Goal: Information Seeking & Learning: Learn about a topic

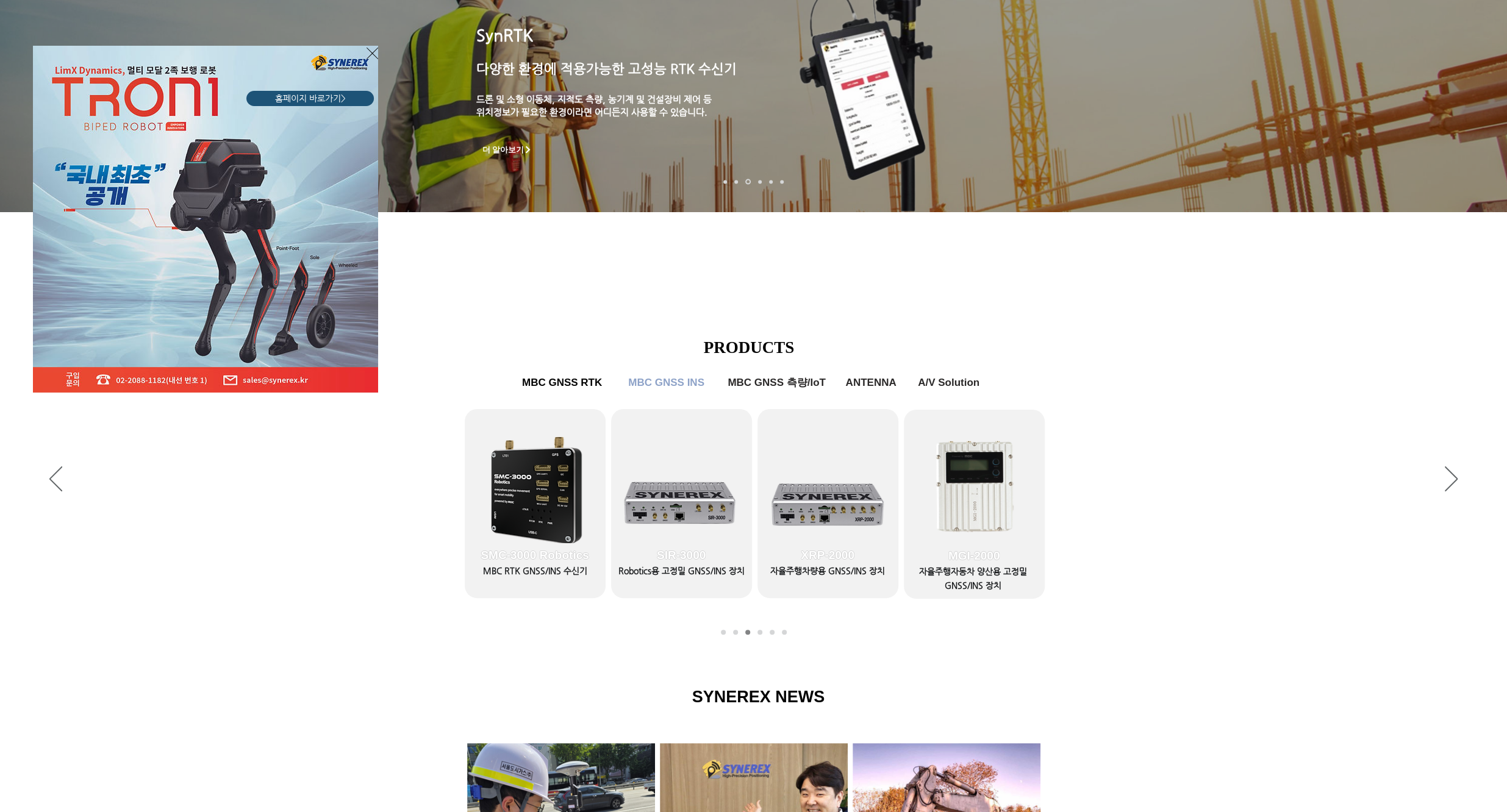
click at [371, 53] on icon "사이트로 돌아가기" at bounding box center [372, 54] width 12 height 16
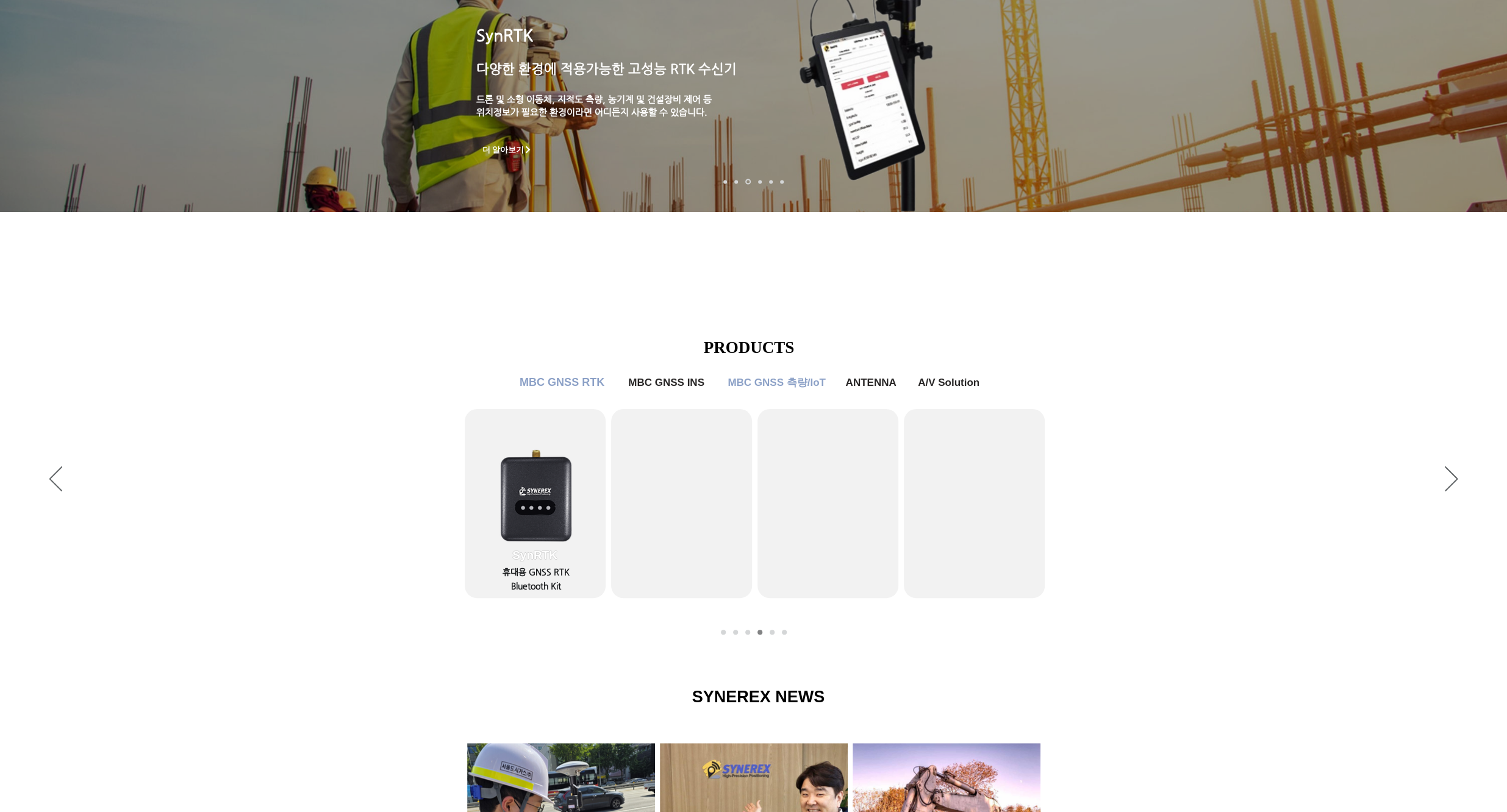
click at [574, 381] on span "MBC GNSS RTK" at bounding box center [561, 382] width 85 height 13
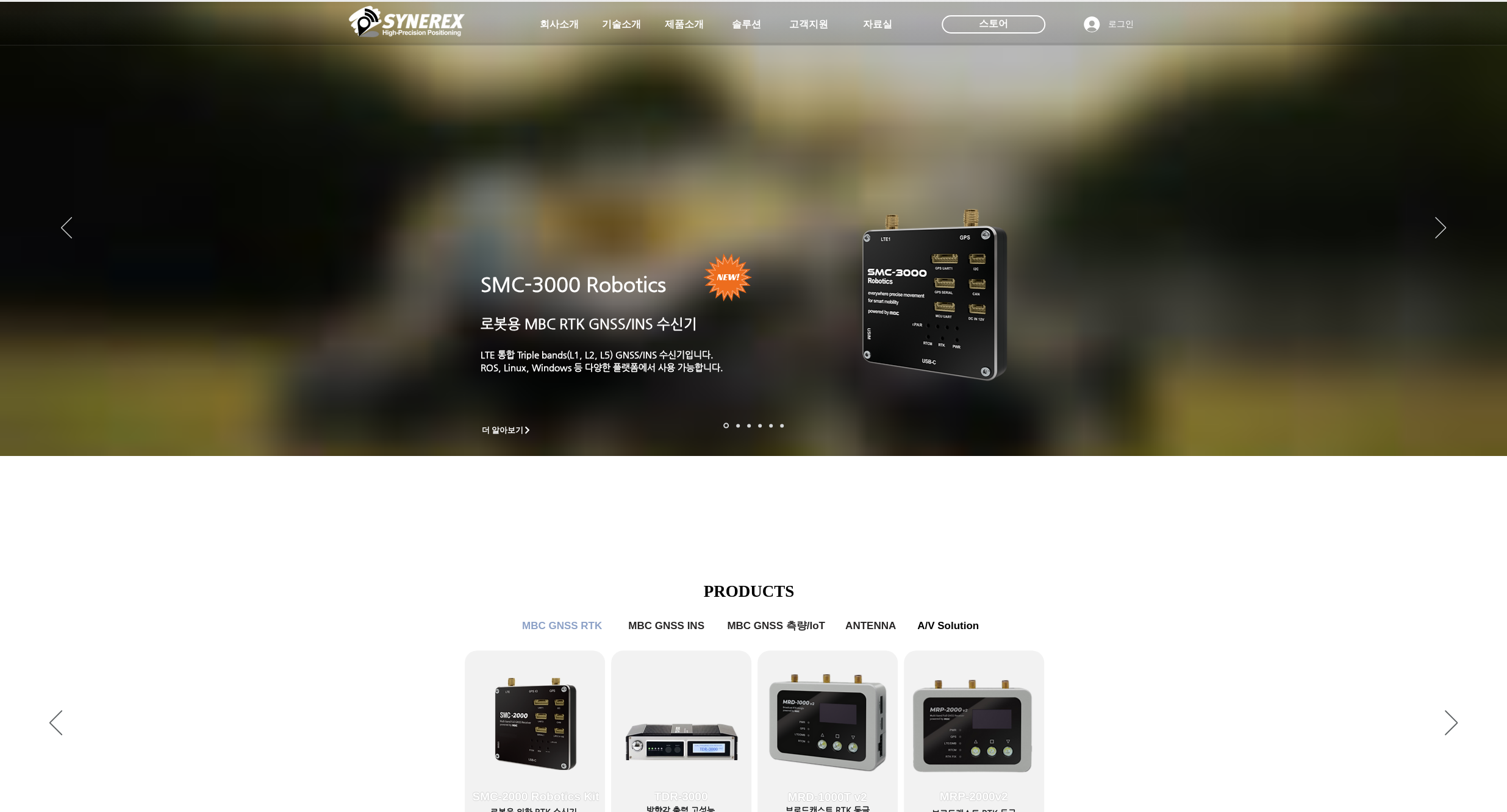
scroll to position [244, 0]
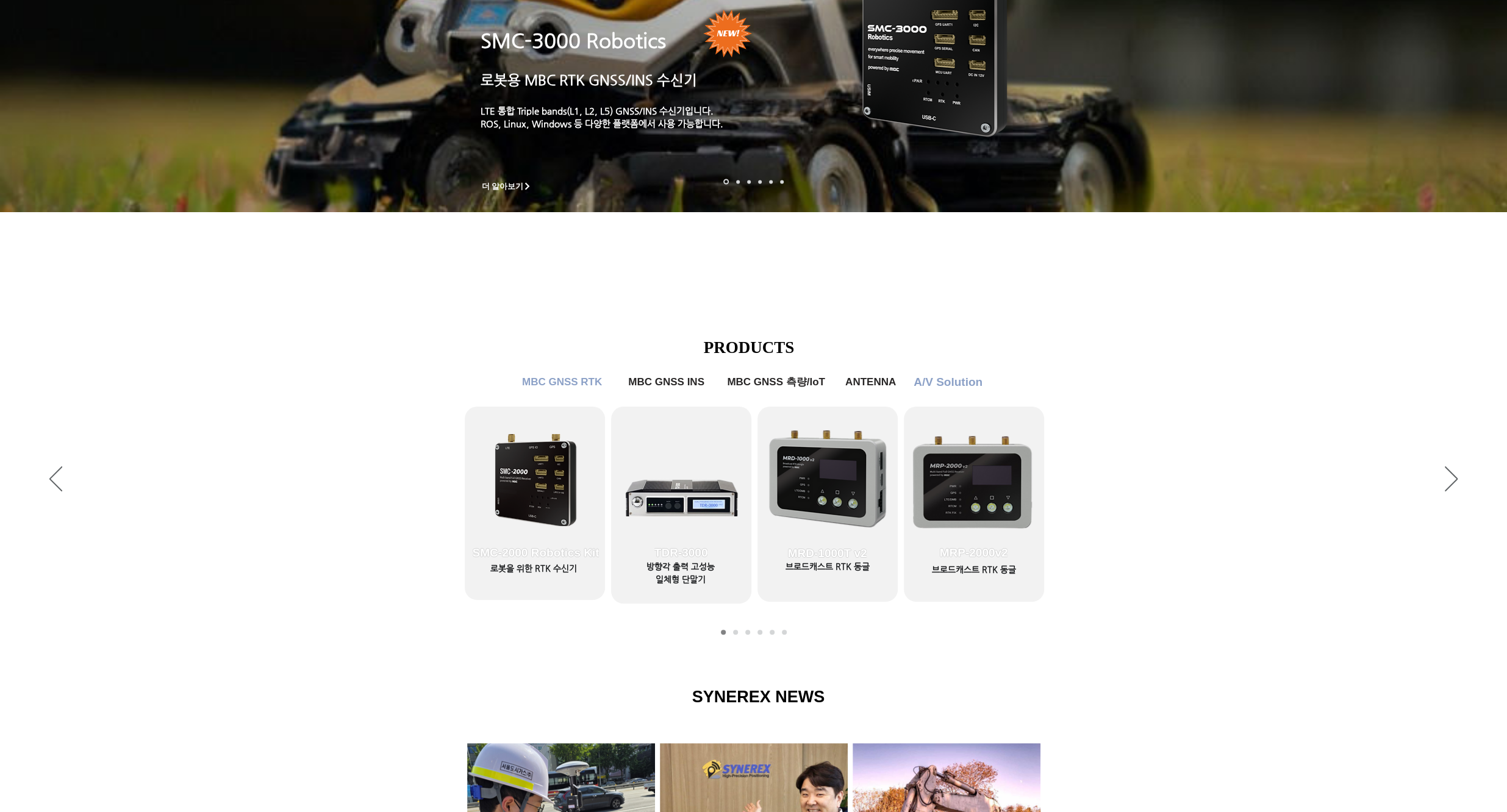
click at [961, 385] on span "A/V Solution" at bounding box center [948, 383] width 69 height 14
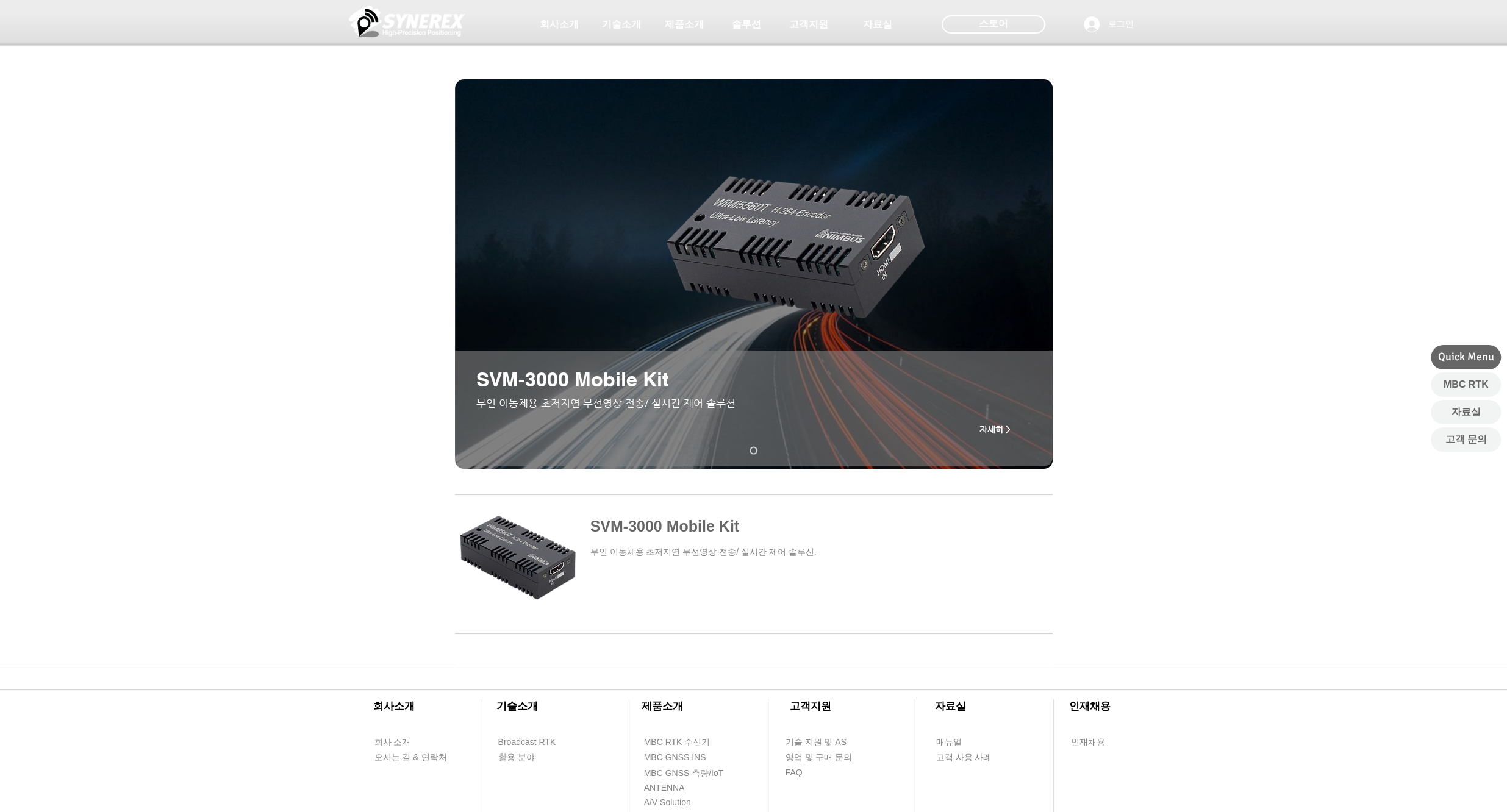
click at [547, 549] on span at bounding box center [754, 553] width 598 height 115
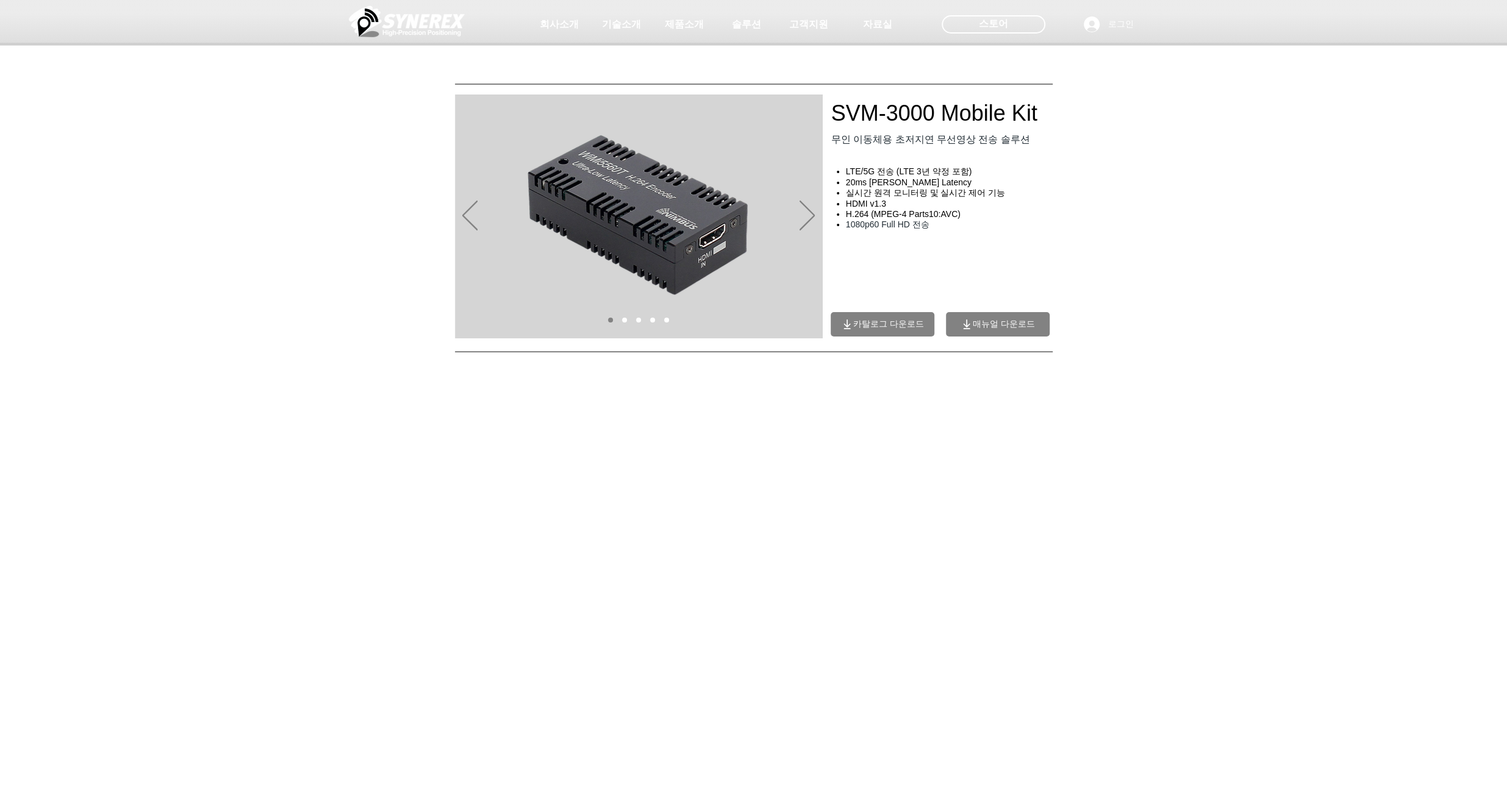
click at [618, 320] on nav "슬라이드" at bounding box center [639, 319] width 71 height 5
click at [621, 321] on nav "슬라이드" at bounding box center [639, 319] width 71 height 5
click at [822, 211] on div "main content" at bounding box center [754, 550] width 1507 height 727
click at [807, 211] on icon "다음" at bounding box center [807, 215] width 16 height 30
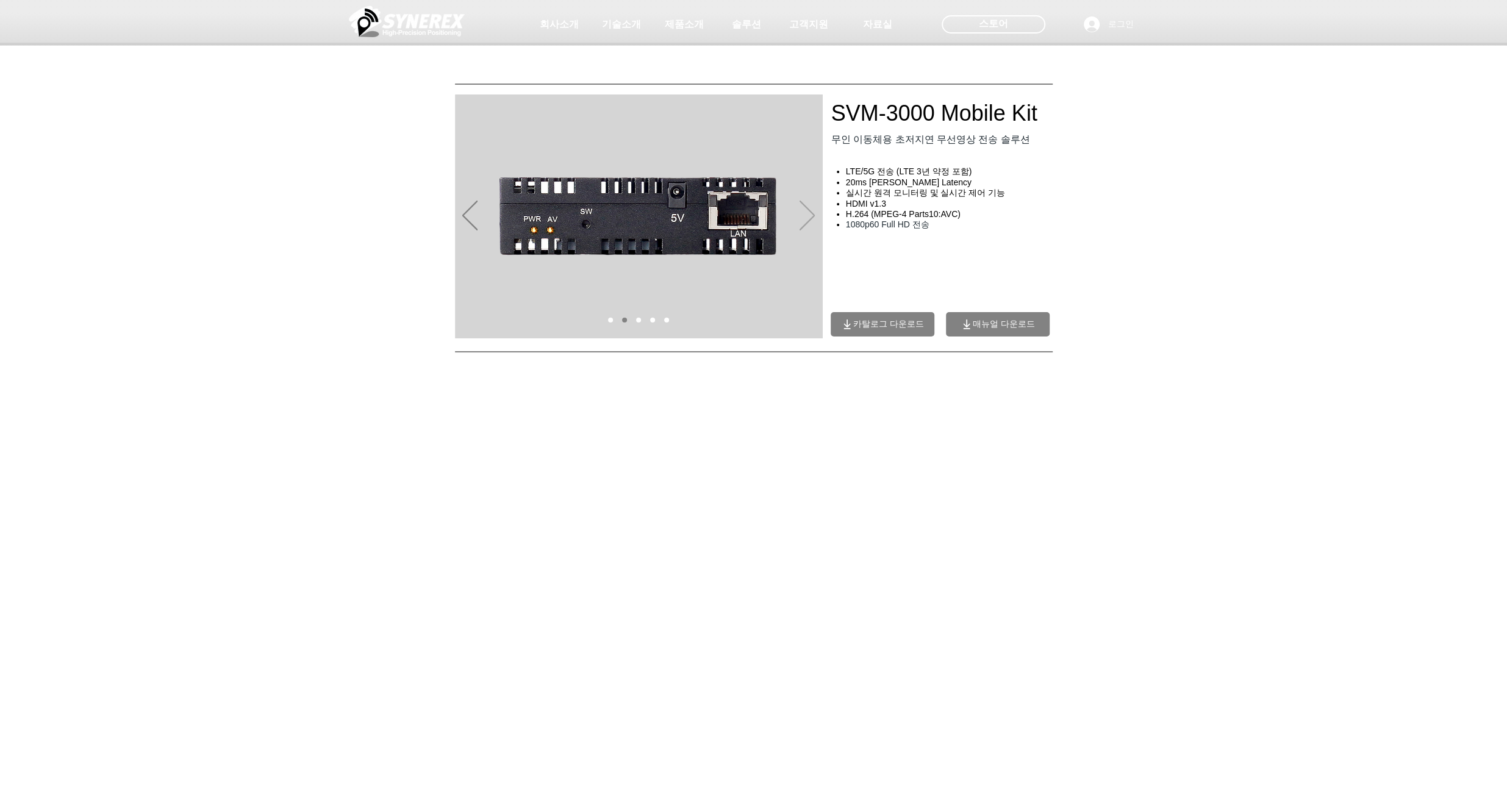
click at [807, 211] on icon "다음" at bounding box center [807, 215] width 16 height 30
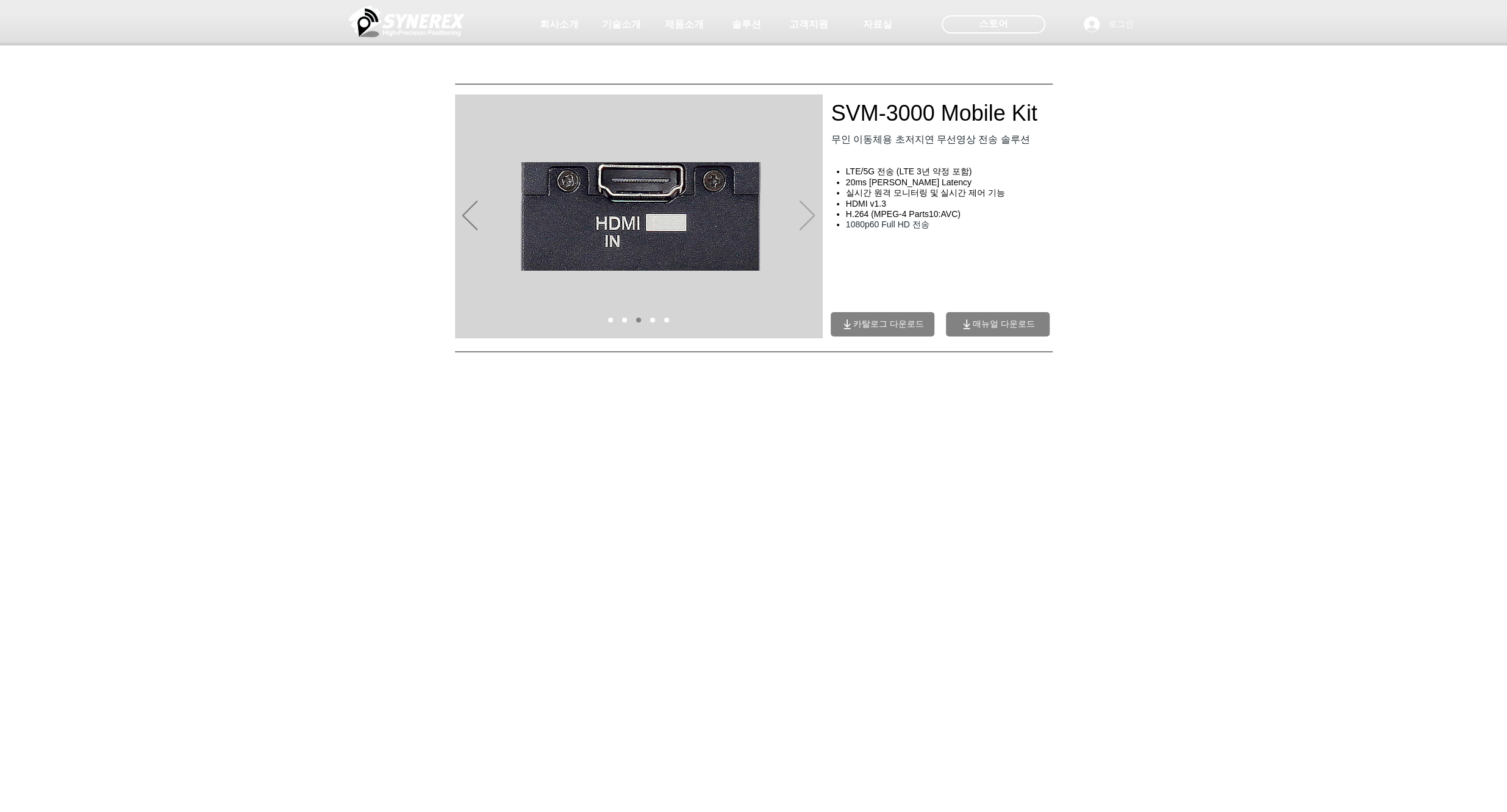
click at [807, 211] on icon "다음" at bounding box center [807, 215] width 16 height 30
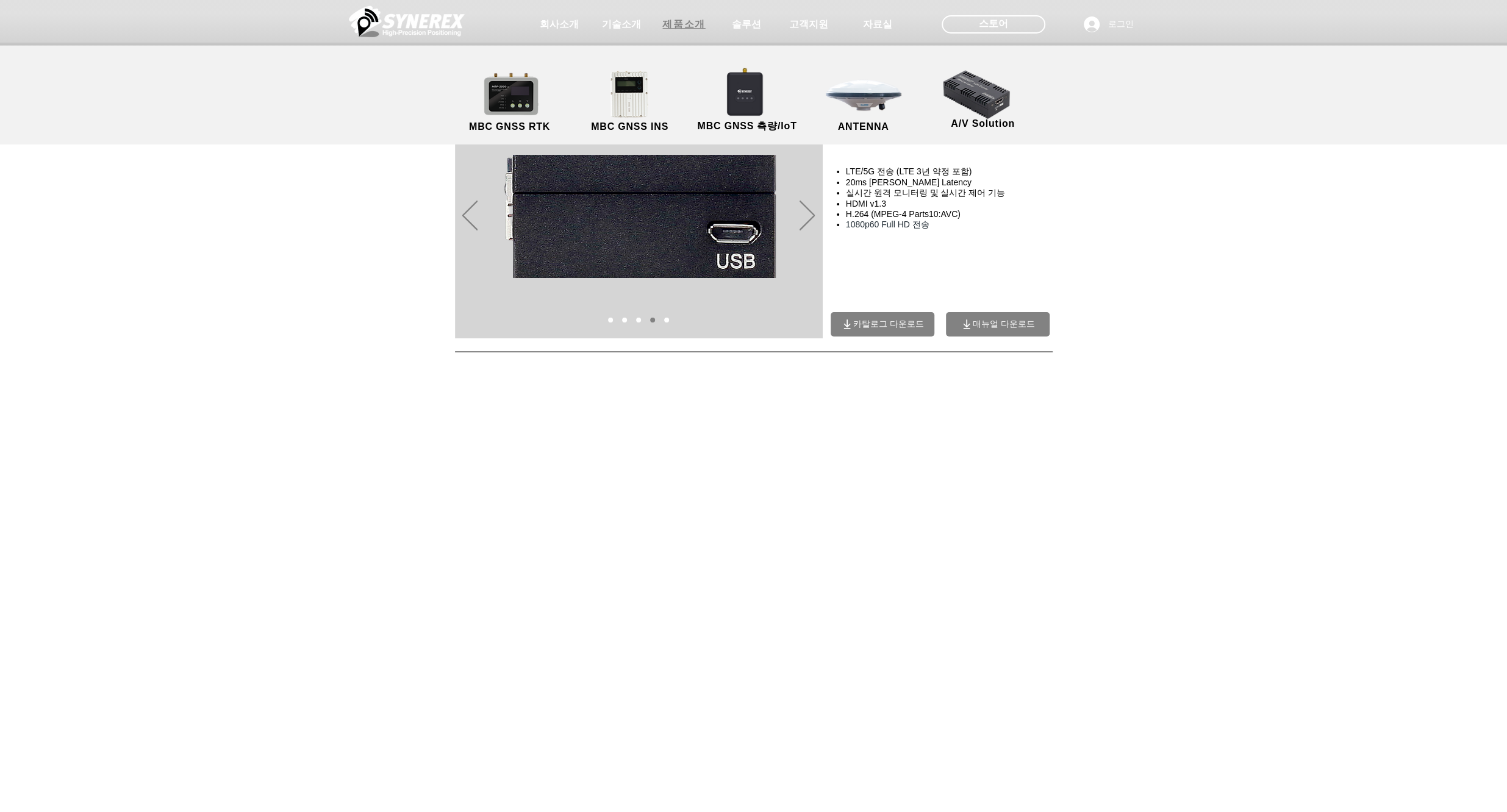
click at [673, 24] on span "제품소개" at bounding box center [684, 24] width 43 height 13
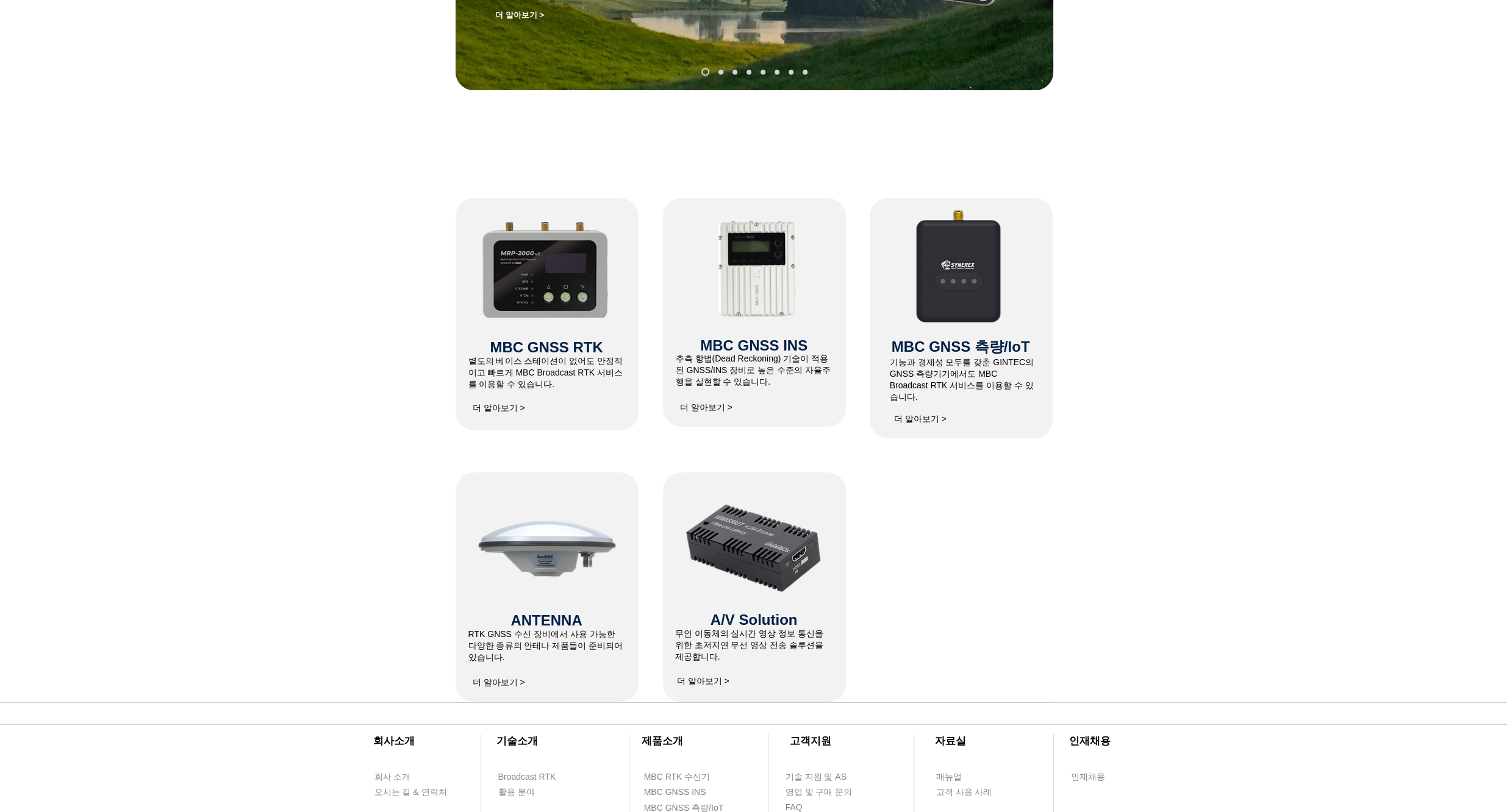
scroll to position [366, 0]
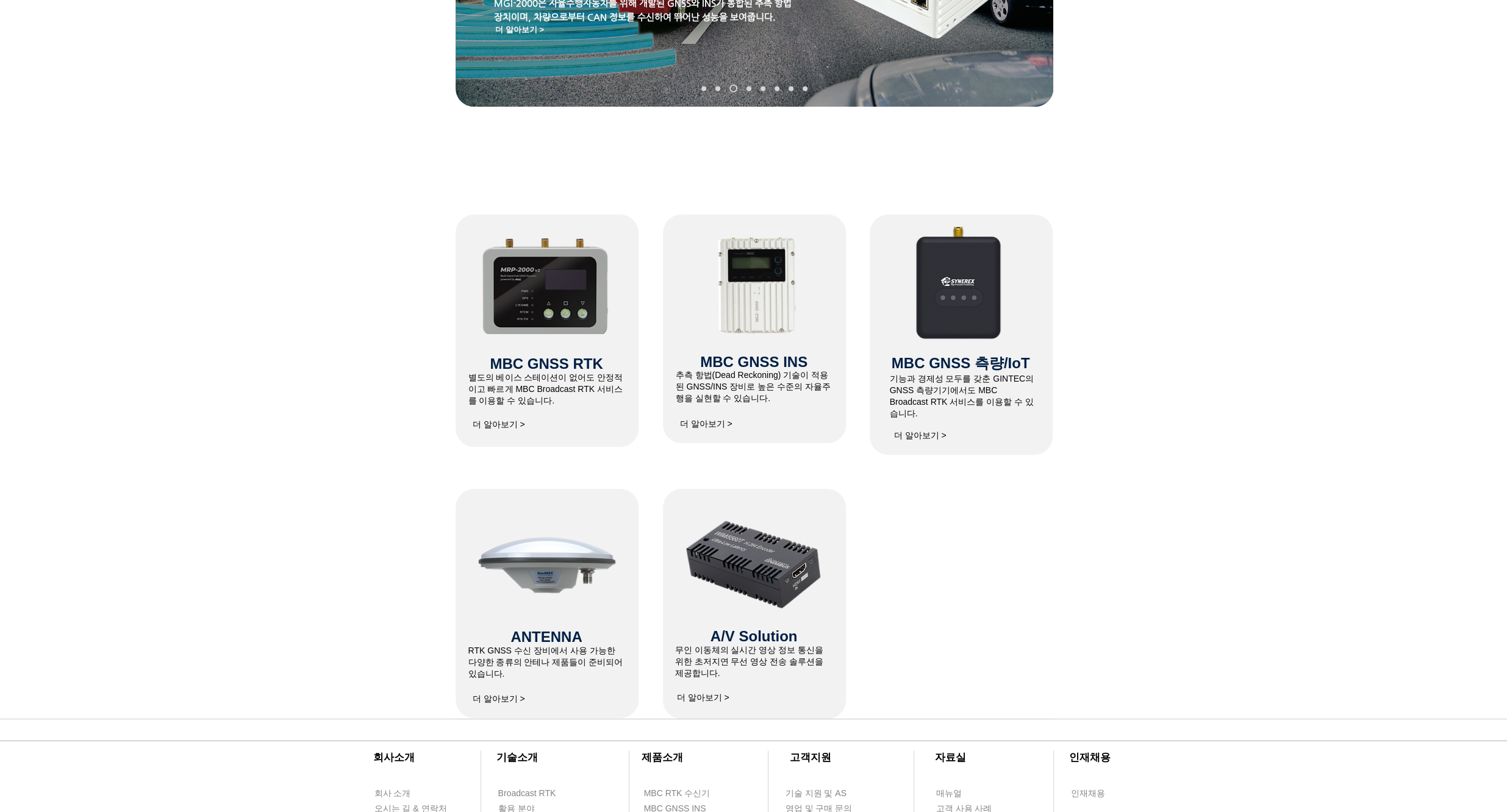
click at [763, 308] on img at bounding box center [758, 288] width 113 height 106
click at [707, 426] on span "더 알아보기 >" at bounding box center [706, 424] width 53 height 11
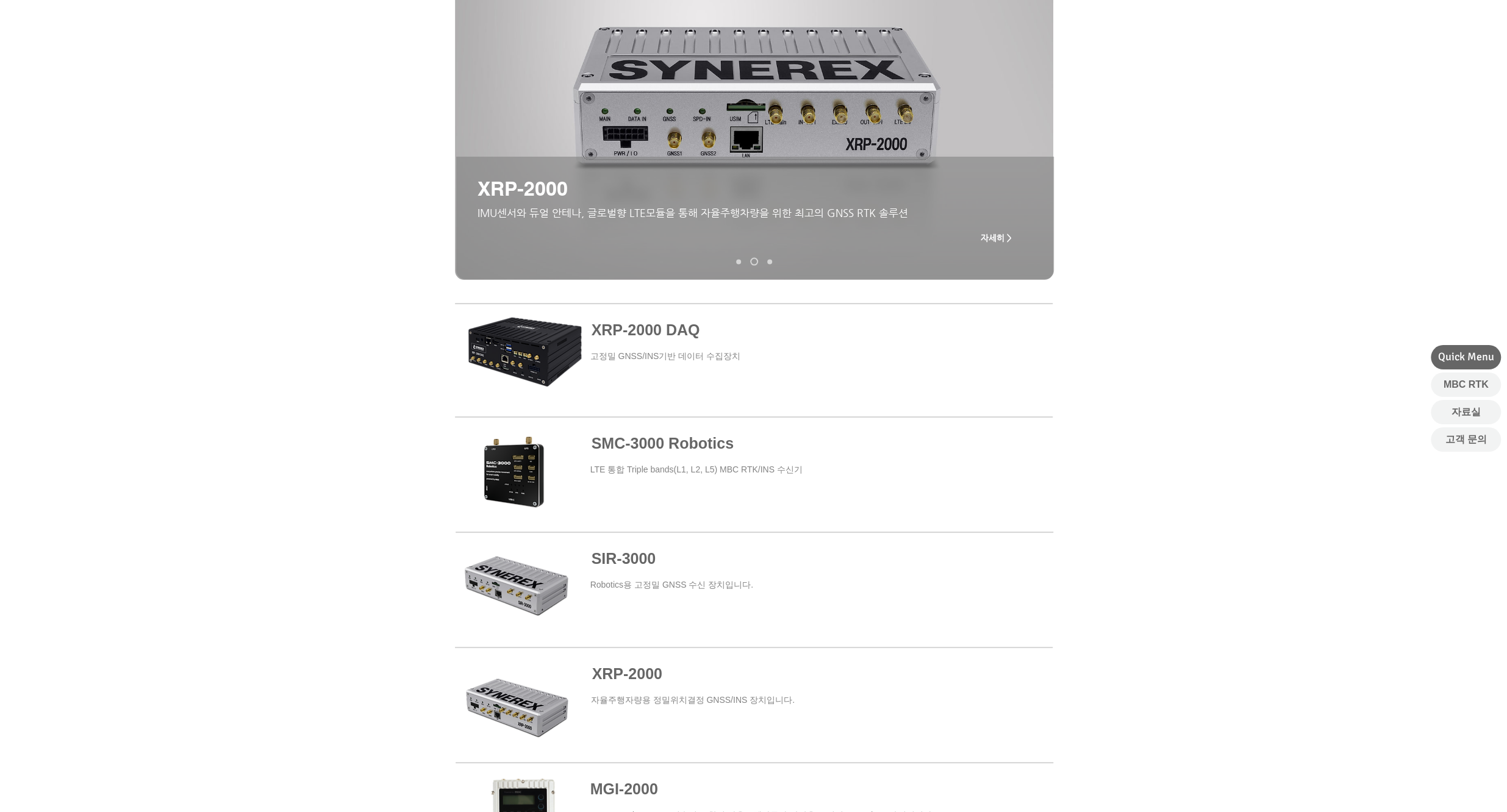
scroll to position [305, 0]
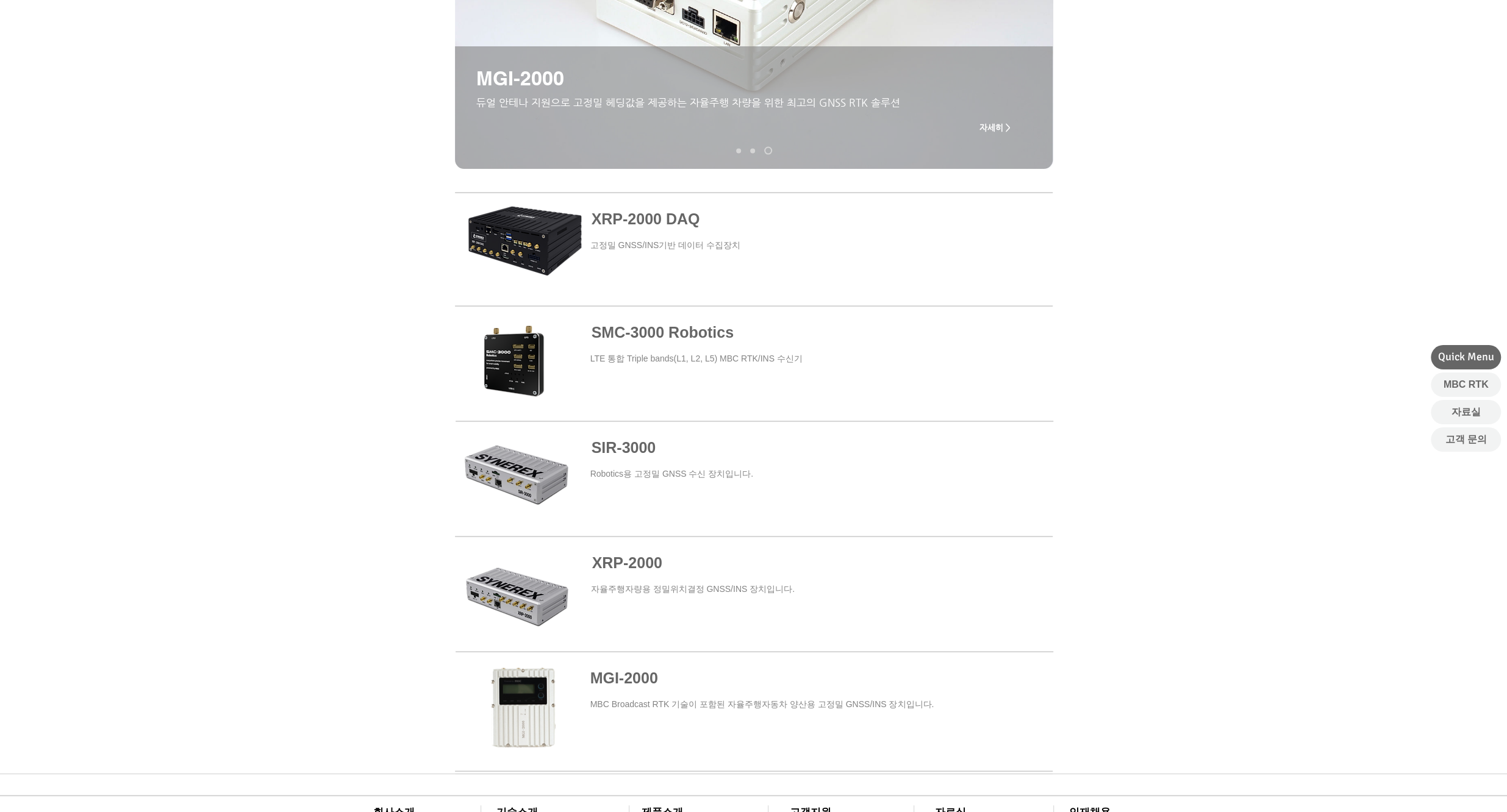
click at [632, 449] on span "SIR-3000" at bounding box center [624, 447] width 65 height 17
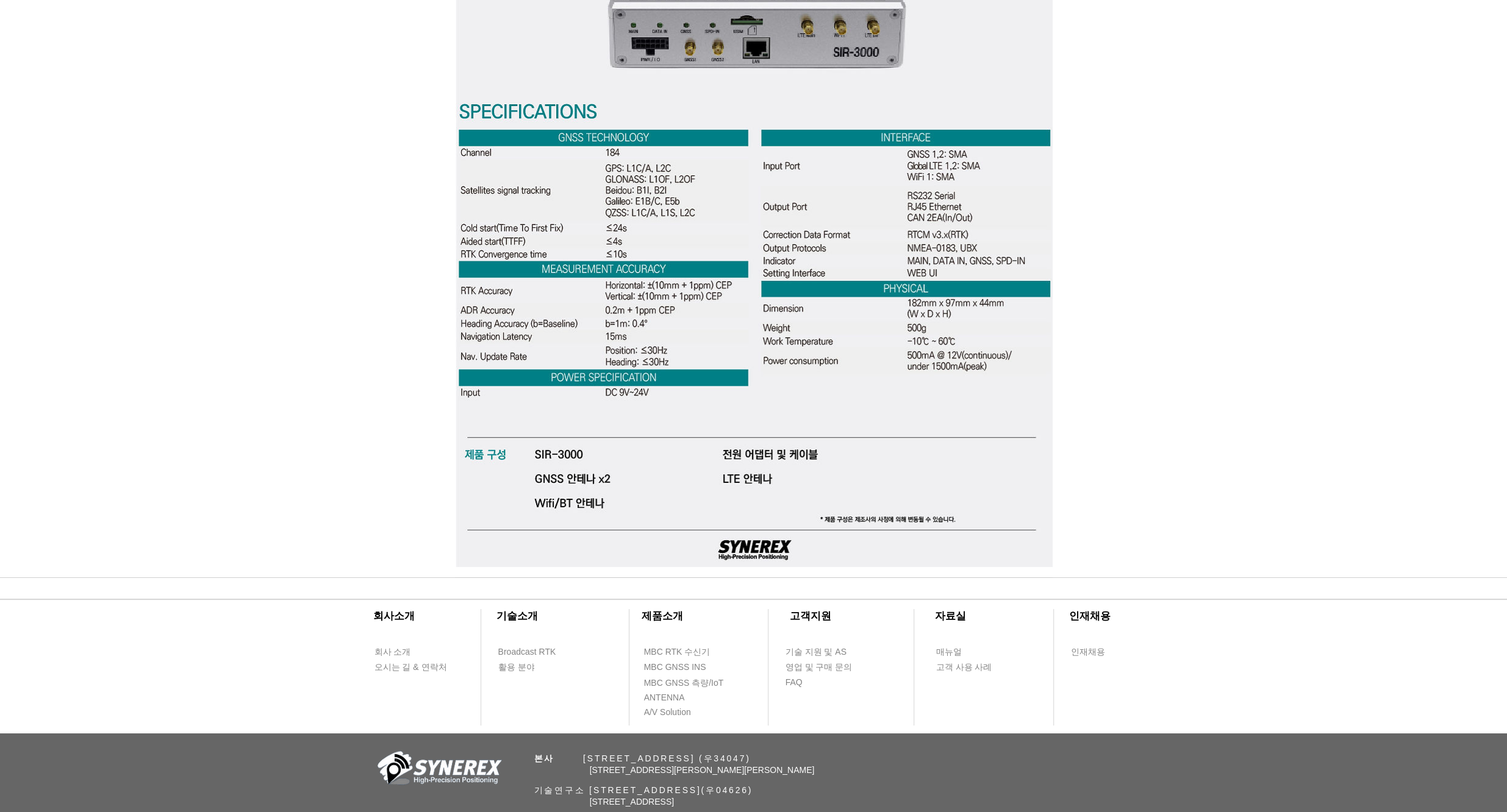
scroll to position [3654, 0]
